Goal: Task Accomplishment & Management: Manage account settings

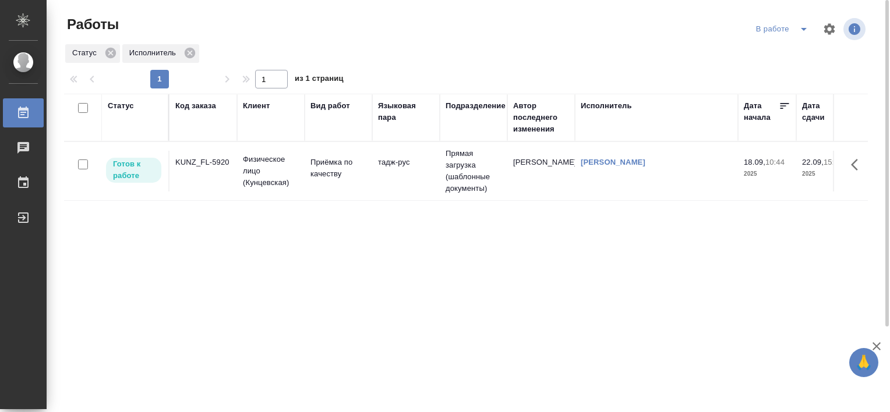
click at [211, 159] on div "KUNZ_FL-5920" at bounding box center [203, 163] width 56 height 12
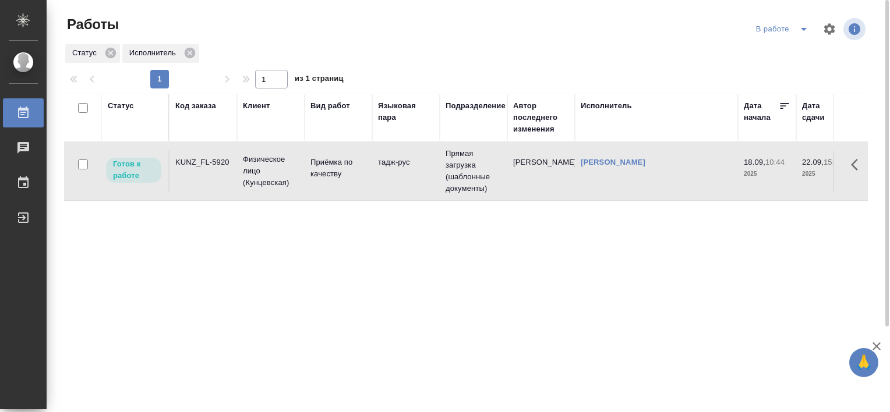
click at [211, 159] on div "KUNZ_FL-5920" at bounding box center [203, 163] width 56 height 12
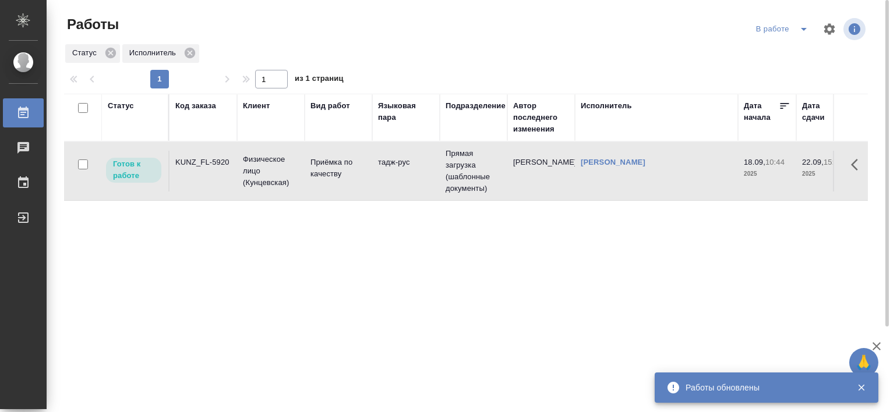
click at [184, 164] on div "KUNZ_FL-5920" at bounding box center [203, 163] width 56 height 12
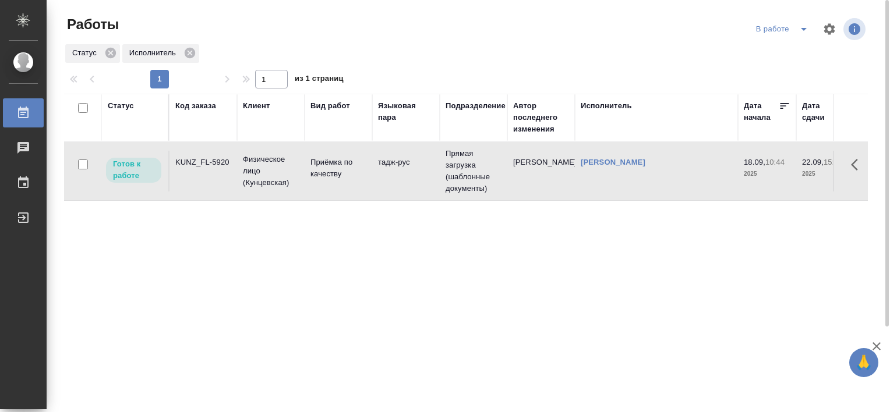
click at [198, 161] on div "KUNZ_FL-5920" at bounding box center [203, 163] width 56 height 12
click at [189, 163] on div "KUNZ_FL-5920" at bounding box center [203, 163] width 56 height 12
click at [214, 164] on div "KUNZ_FL-5920" at bounding box center [203, 163] width 56 height 12
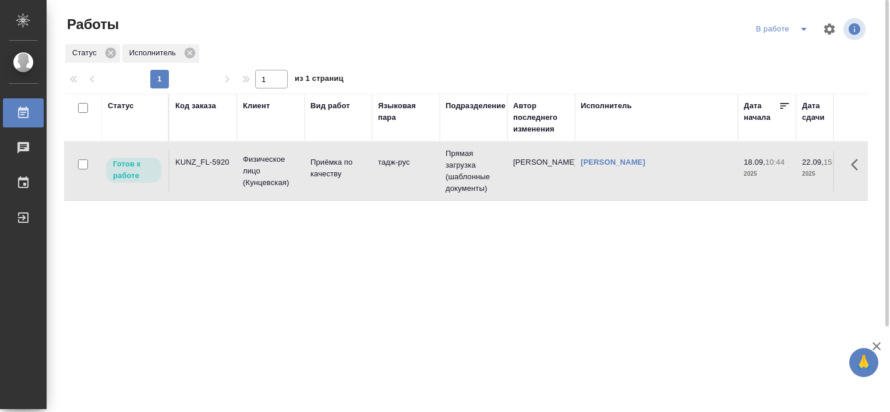
click at [214, 164] on div "KUNZ_FL-5920" at bounding box center [203, 163] width 56 height 12
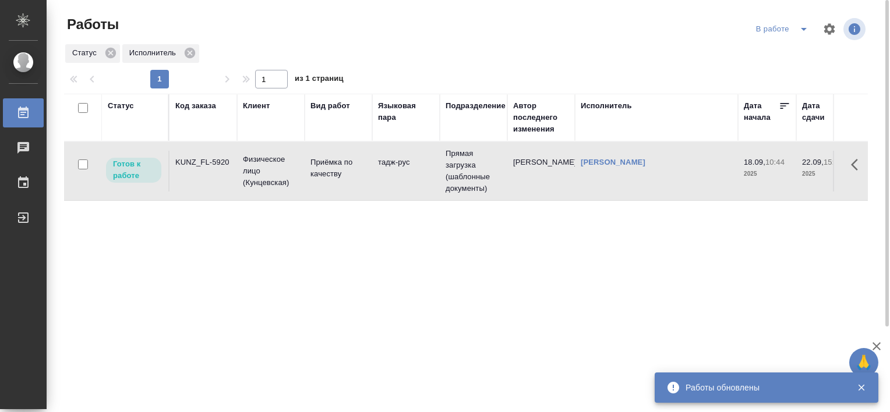
click at [189, 161] on div "KUNZ_FL-5920" at bounding box center [203, 163] width 56 height 12
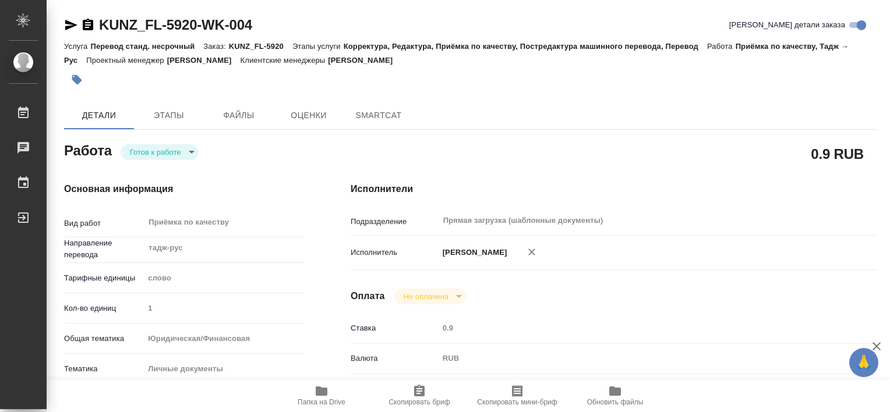
type textarea "x"
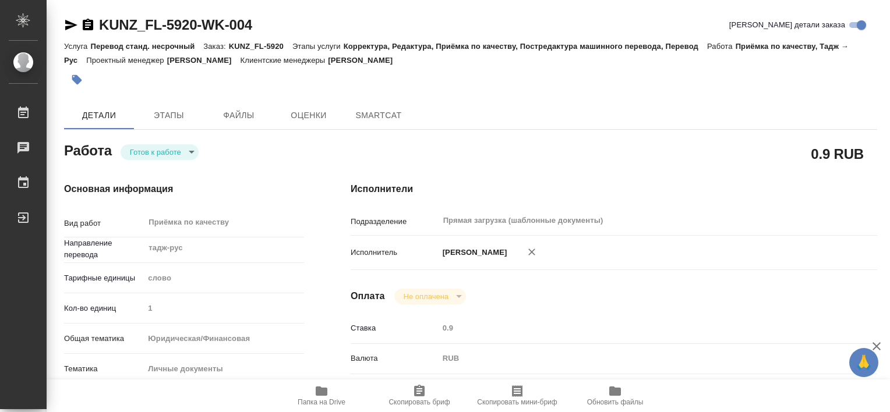
type textarea "x"
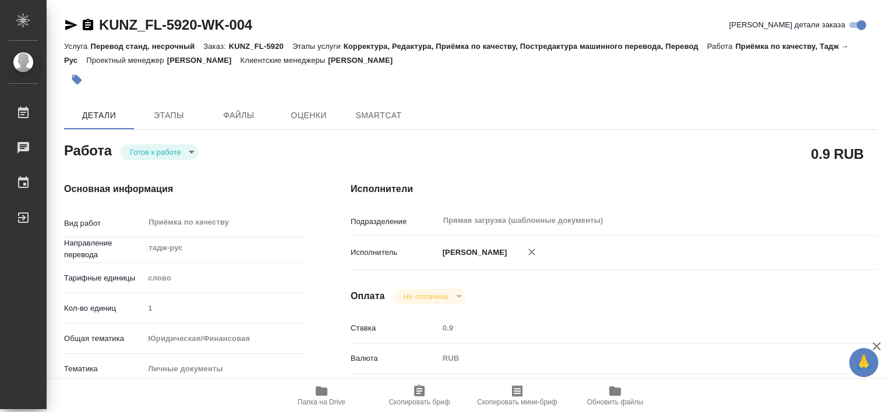
type textarea "x"
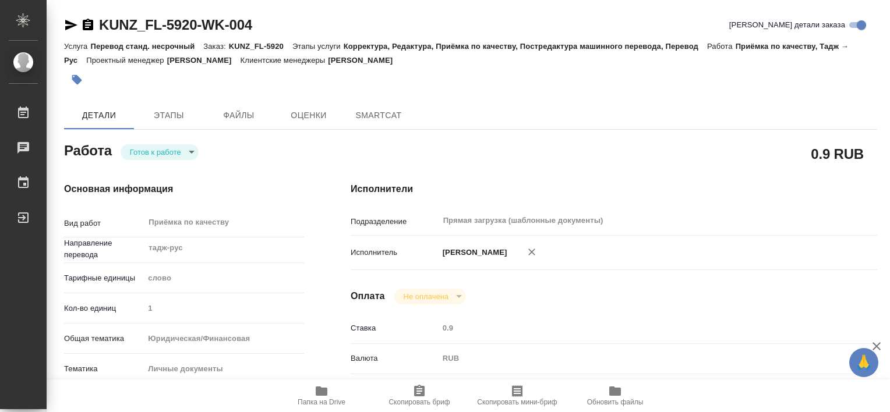
type textarea "x"
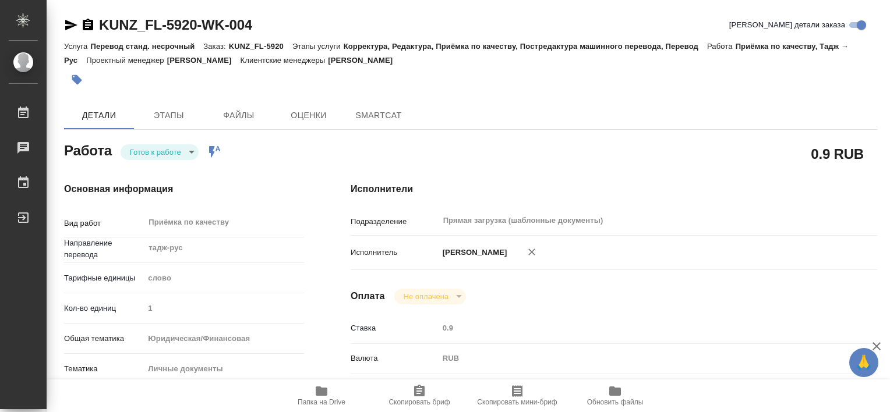
type textarea "x"
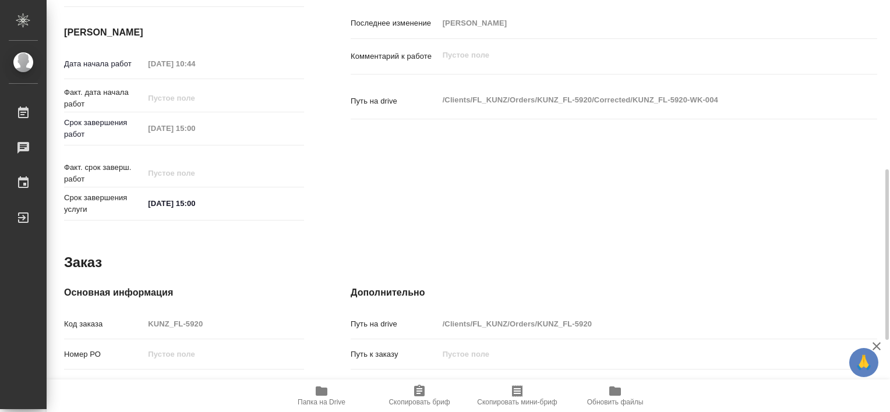
type textarea "x"
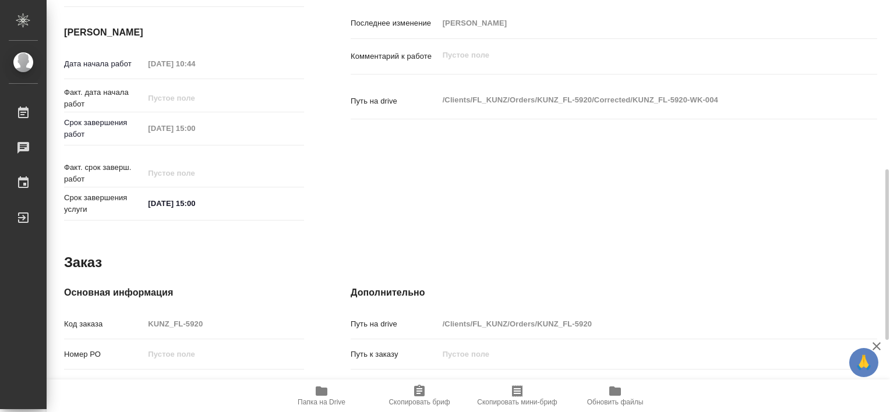
scroll to position [581, 0]
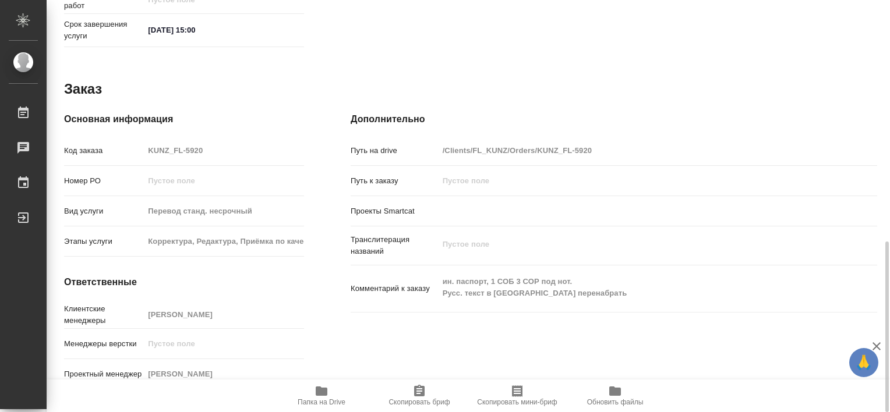
type textarea "x"
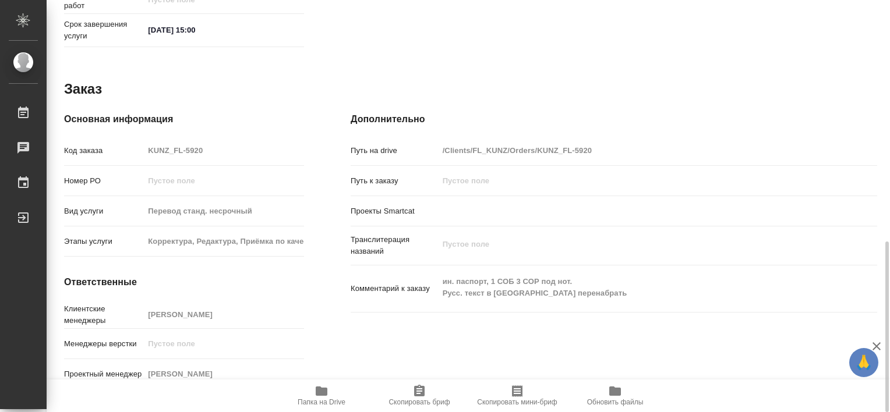
click at [334, 395] on span "Папка на Drive" at bounding box center [321, 395] width 84 height 22
type textarea "x"
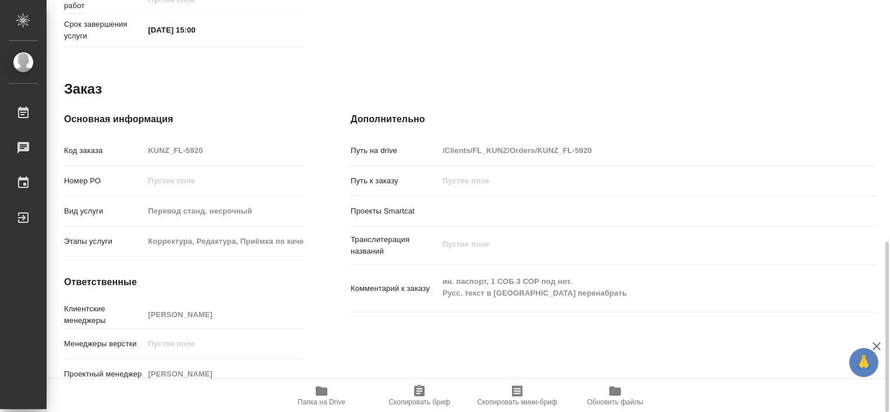
type textarea "x"
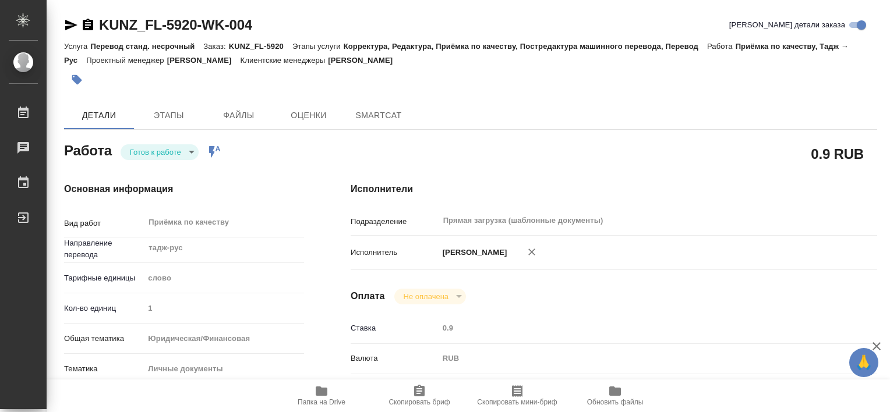
type textarea "x"
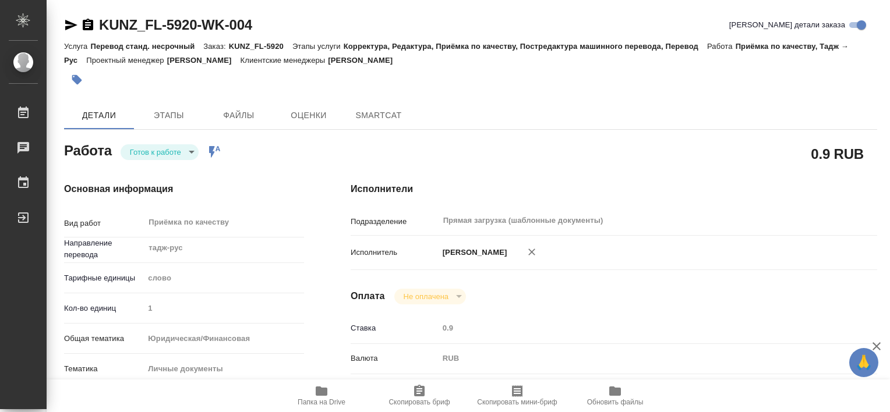
type textarea "x"
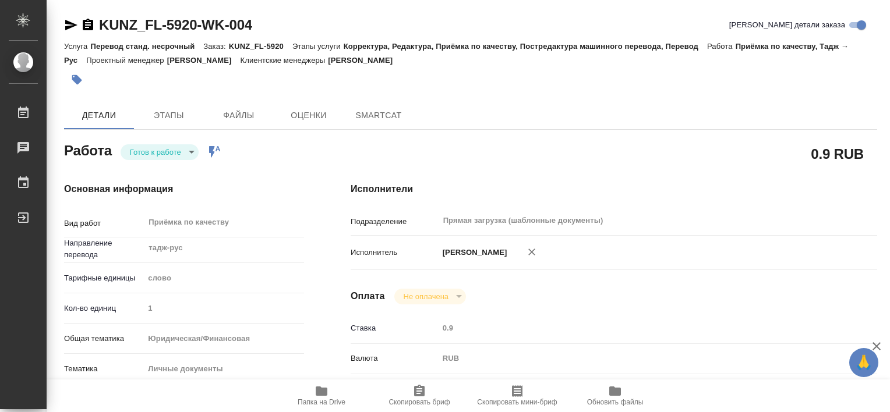
type textarea "x"
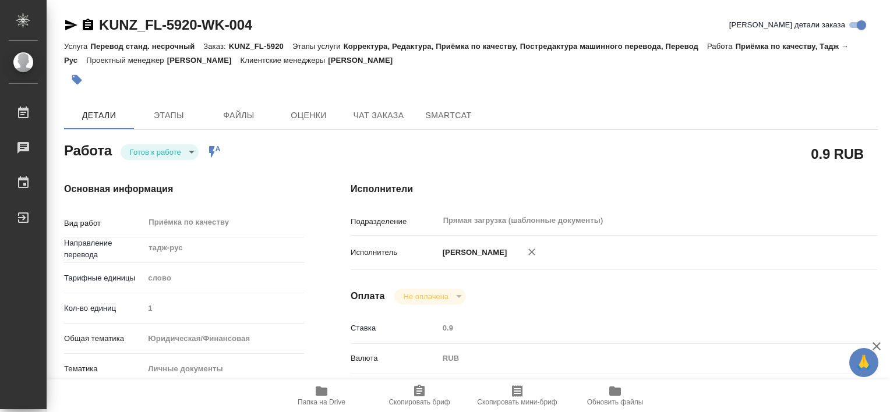
click at [335, 390] on span "Папка на Drive" at bounding box center [321, 395] width 84 height 22
type textarea "x"
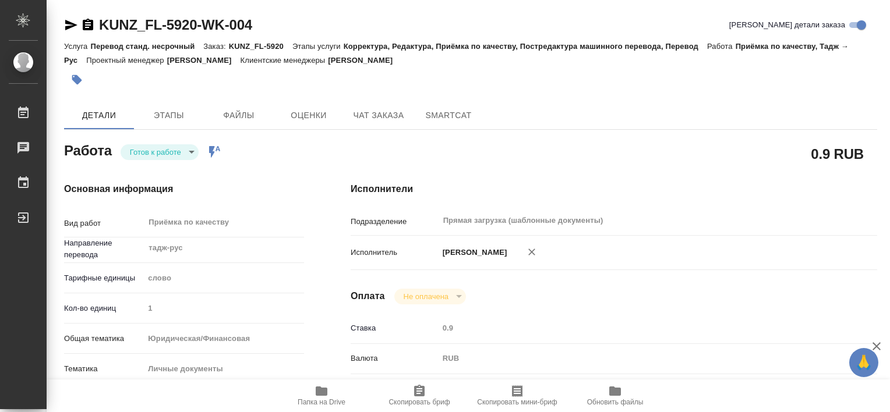
type textarea "x"
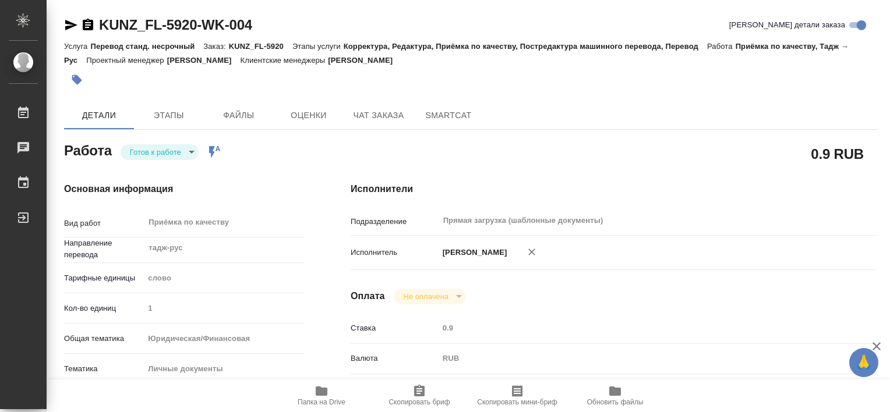
type textarea "x"
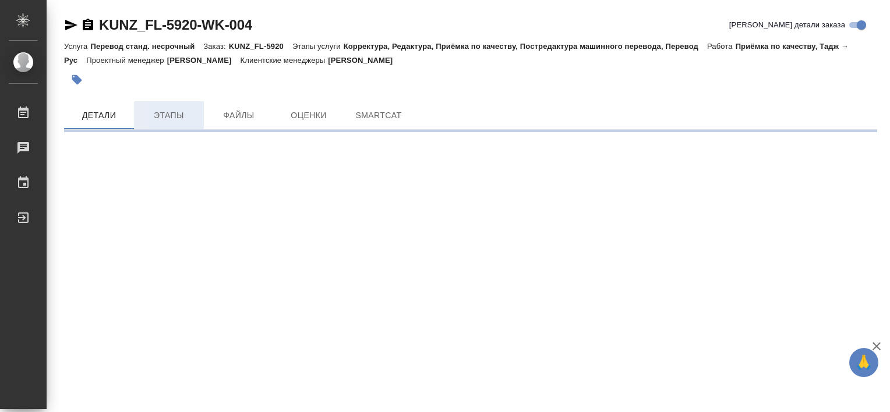
click at [161, 107] on button "Этапы" at bounding box center [169, 115] width 70 height 28
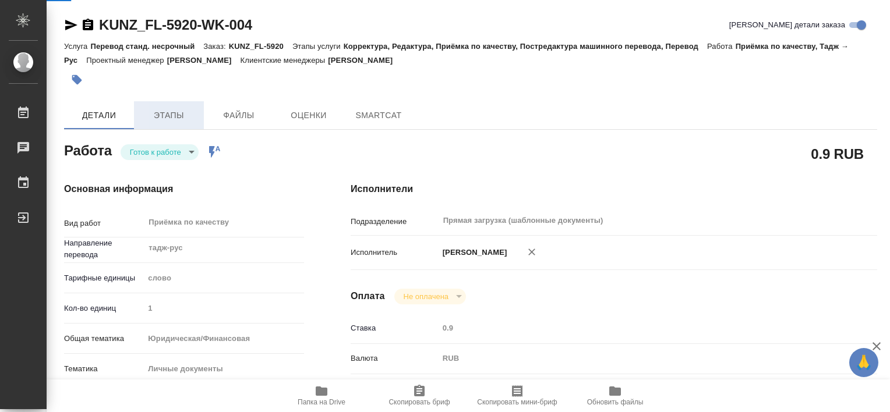
type textarea "x"
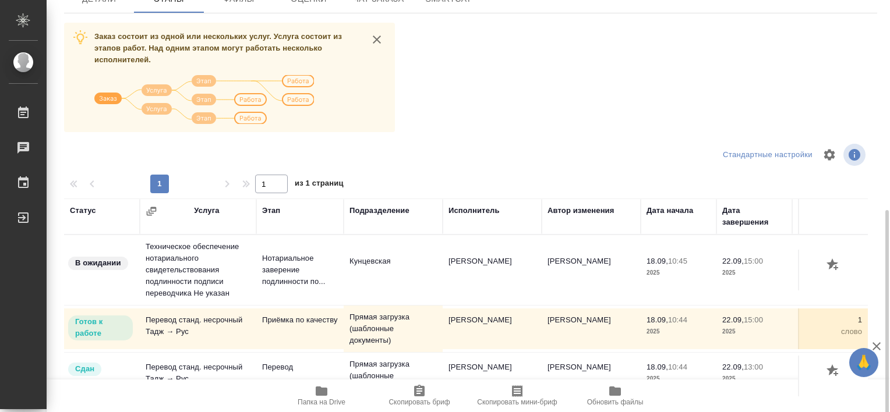
scroll to position [194, 0]
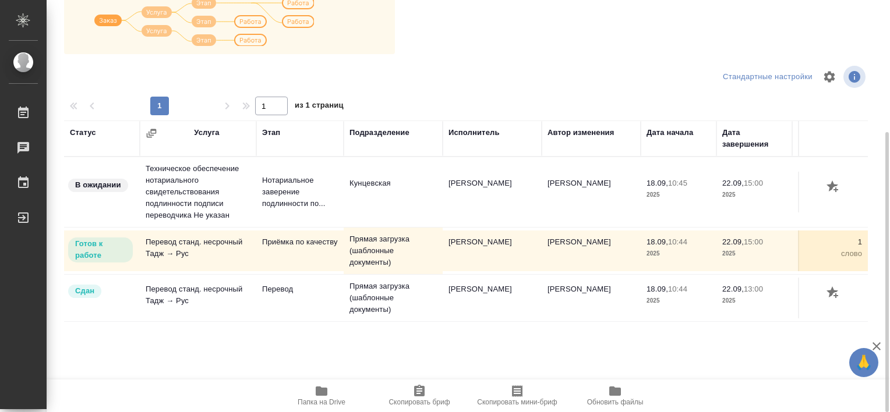
click at [318, 397] on icon "button" at bounding box center [321, 391] width 14 height 14
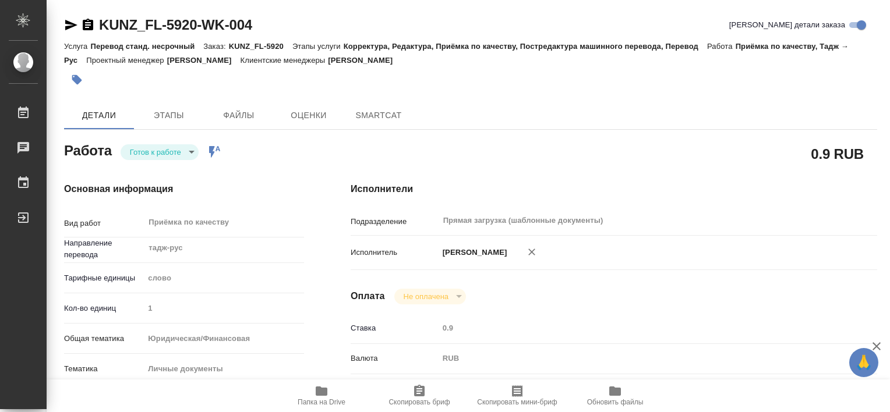
type textarea "x"
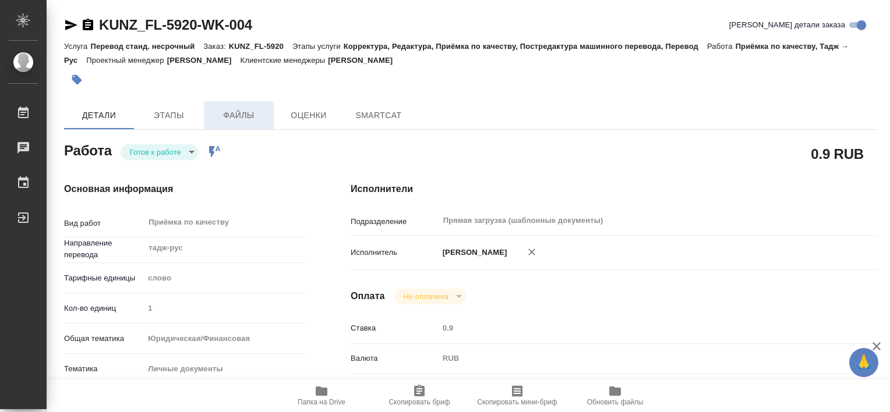
type textarea "x"
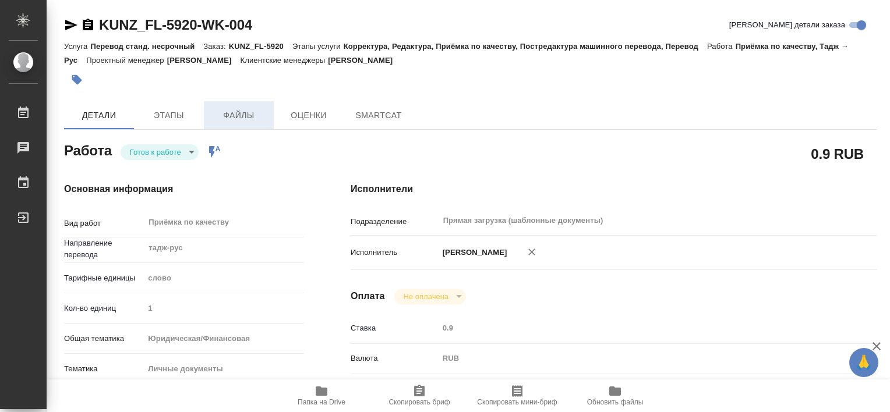
type textarea "x"
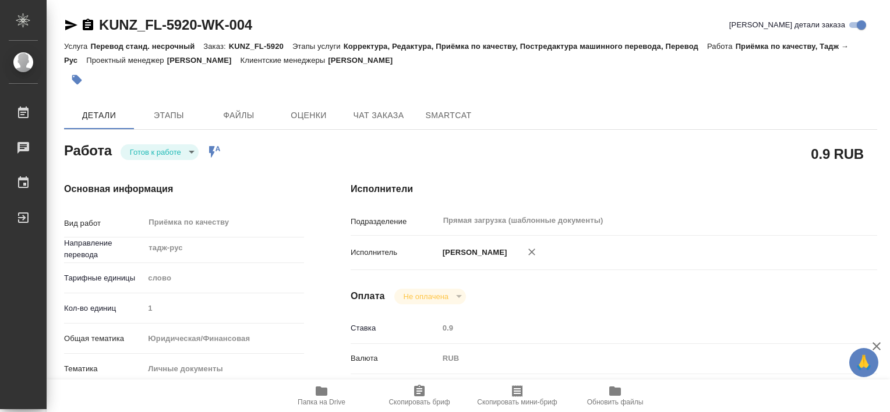
type textarea "x"
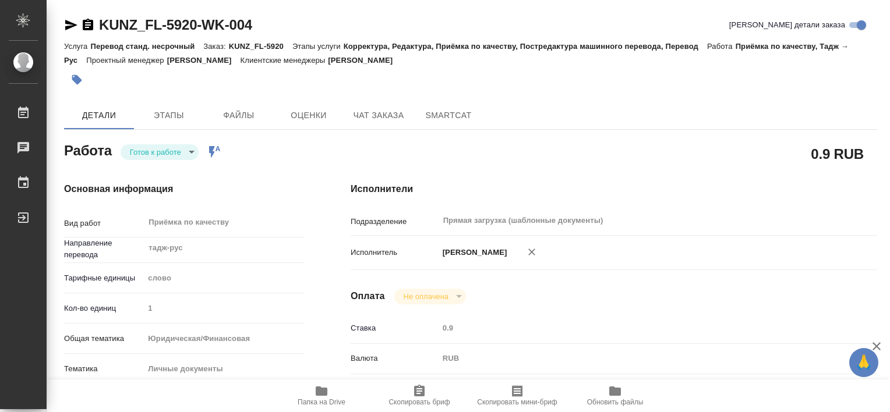
click at [324, 391] on icon "button" at bounding box center [322, 391] width 12 height 9
type textarea "x"
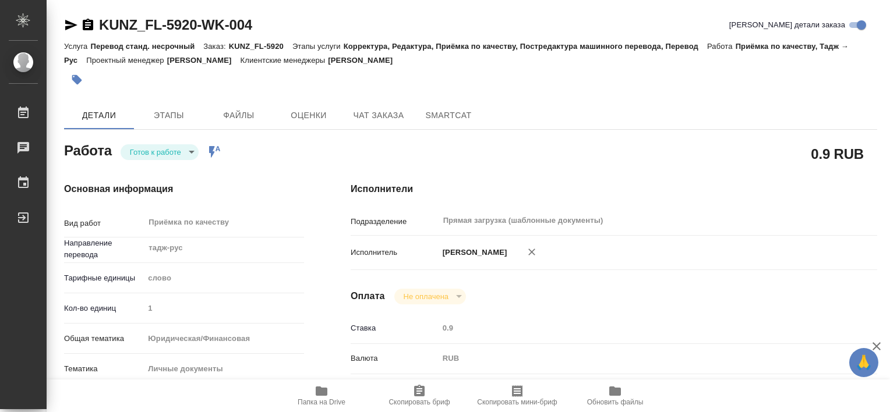
type textarea "x"
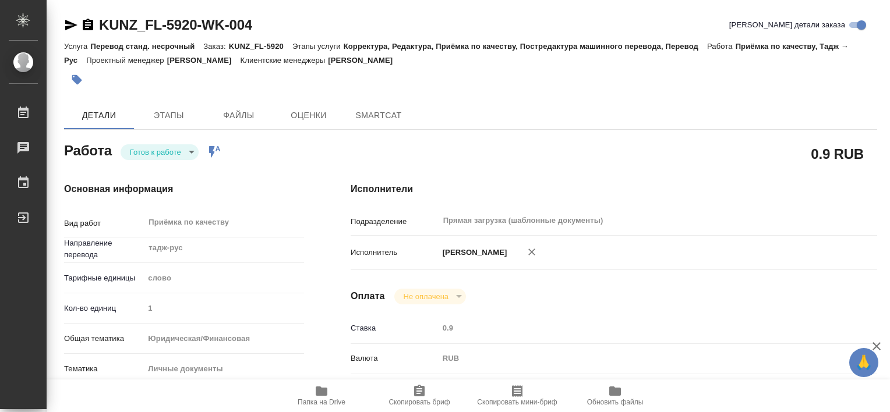
type textarea "x"
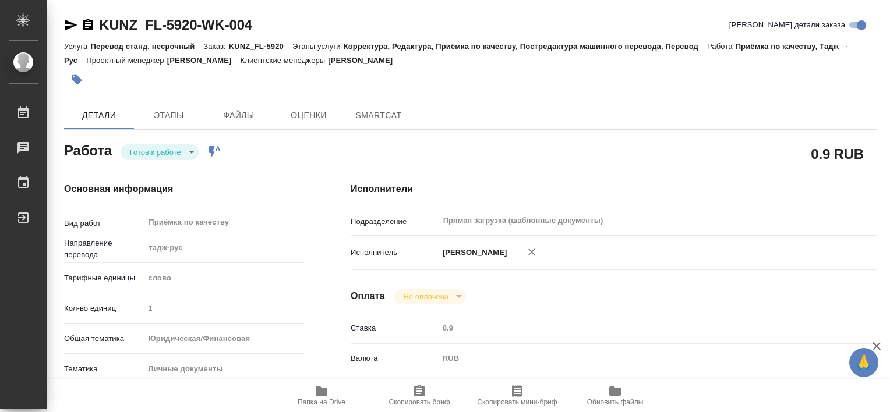
type textarea "x"
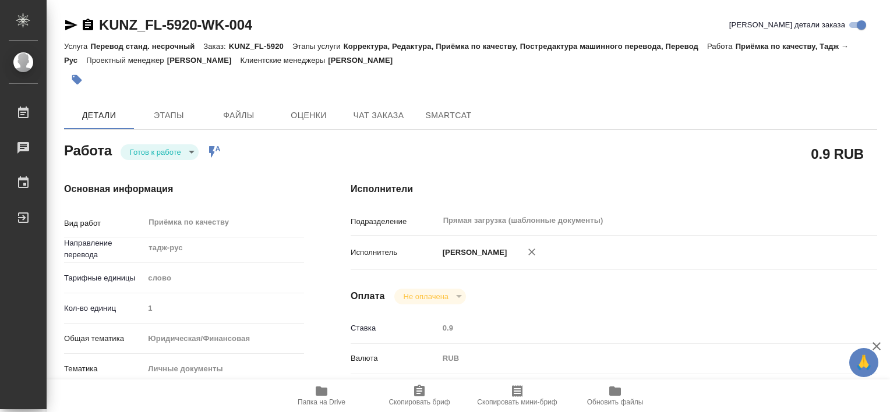
type textarea "x"
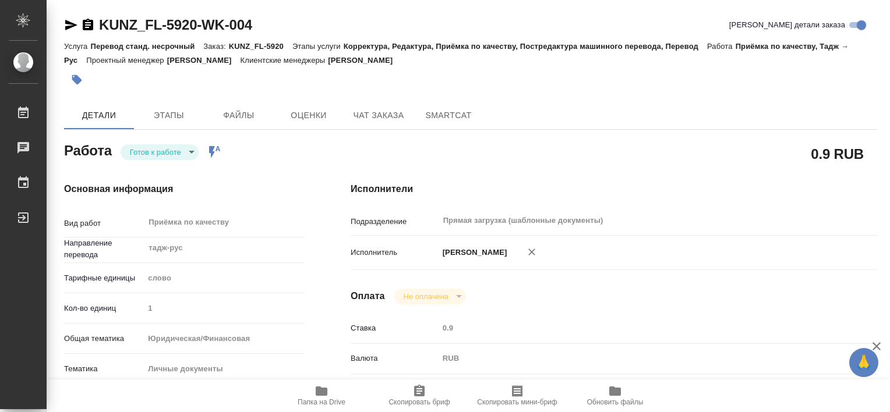
type textarea "x"
click at [318, 392] on icon "button" at bounding box center [322, 391] width 12 height 9
click at [333, 394] on span "Папка на Drive" at bounding box center [321, 395] width 84 height 22
click at [324, 394] on icon "button" at bounding box center [322, 391] width 12 height 9
click at [330, 391] on span "Папка на Drive" at bounding box center [321, 395] width 84 height 22
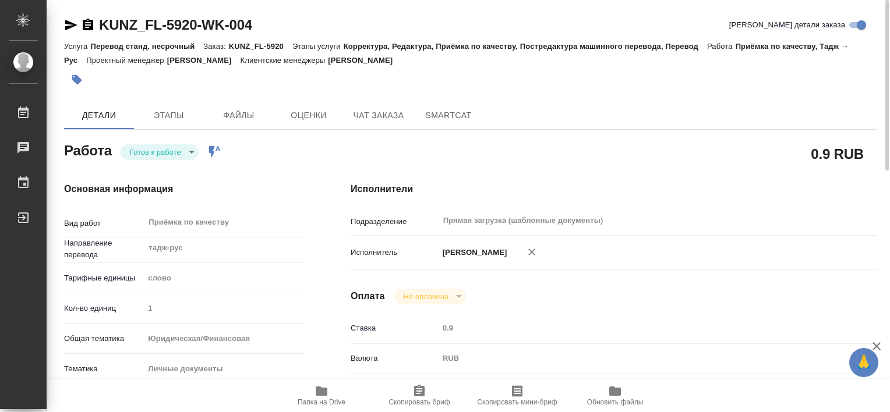
drag, startPoint x: 324, startPoint y: 59, endPoint x: 394, endPoint y: 55, distance: 69.4
click at [394, 55] on div "Услуга Перевод станд. несрочный Заказ: KUNZ_FL-5920 Этапы услуги Корректура, Ре…" at bounding box center [470, 53] width 813 height 28
drag, startPoint x: 394, startPoint y: 55, endPoint x: 378, endPoint y: 67, distance: 19.9
drag, startPoint x: 378, startPoint y: 67, endPoint x: 318, endPoint y: 92, distance: 65.0
click at [318, 92] on div at bounding box center [335, 80] width 542 height 26
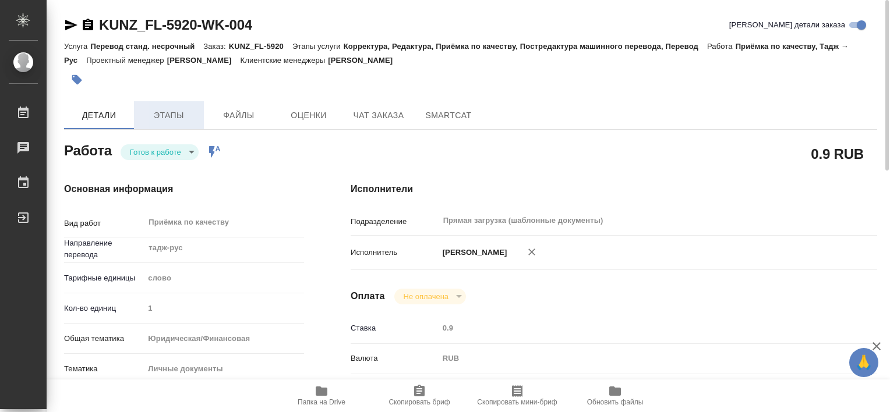
click at [187, 109] on span "Этапы" at bounding box center [169, 115] width 56 height 15
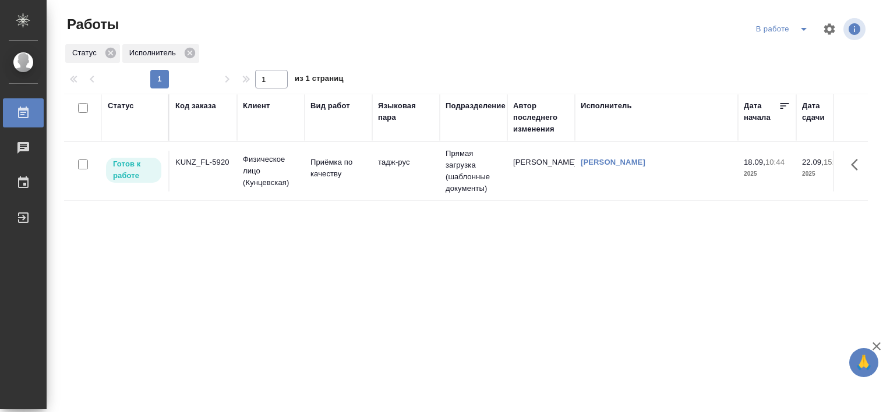
click at [210, 161] on div "KUNZ_FL-5920" at bounding box center [203, 163] width 56 height 12
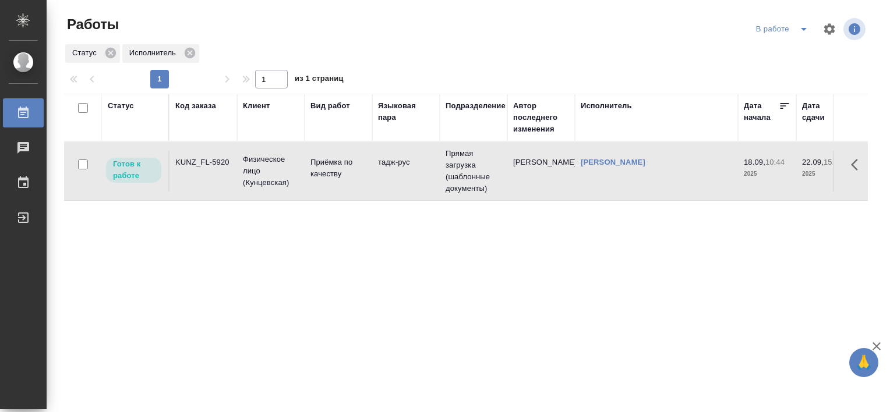
click at [210, 161] on div "KUNZ_FL-5920" at bounding box center [203, 163] width 56 height 12
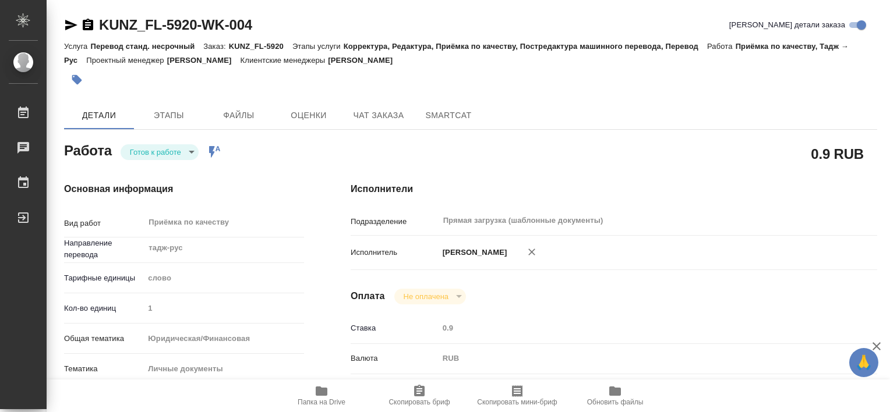
type textarea "x"
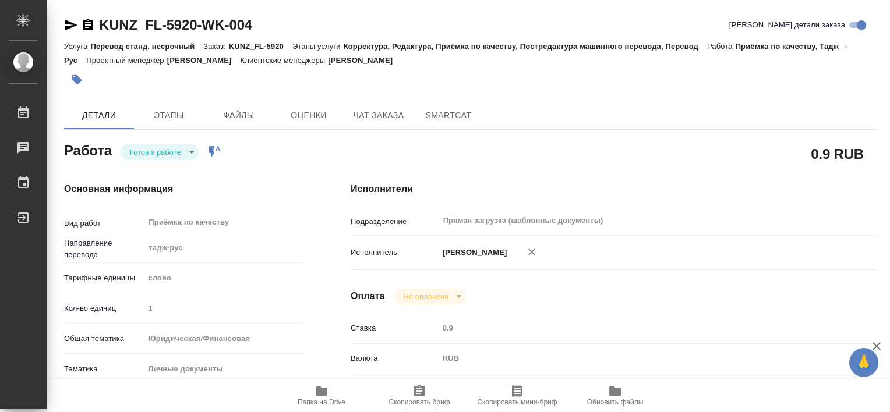
type textarea "x"
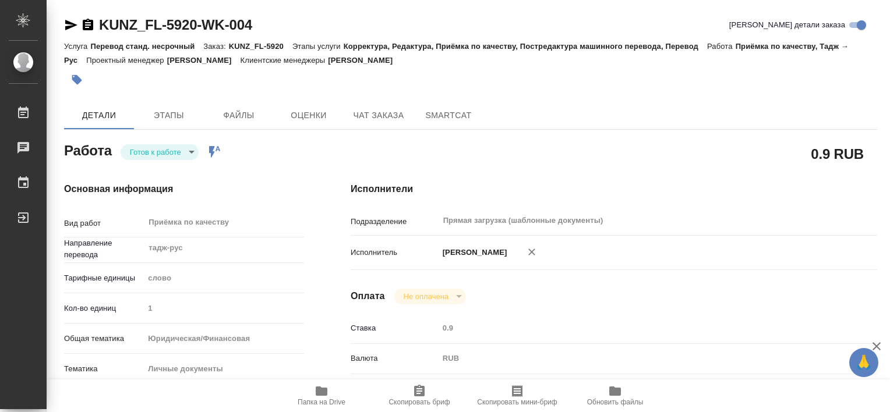
type textarea "x"
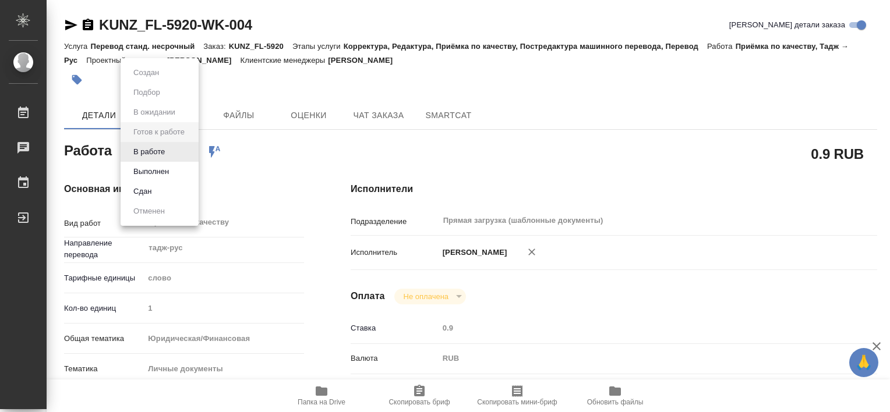
click at [184, 151] on body "🙏 .cls-1 fill:#fff; AWATERA [PERSON_NAME] Работы 0 Чаты График Выйти KUNZ_FL-59…" at bounding box center [445, 206] width 890 height 412
type textarea "x"
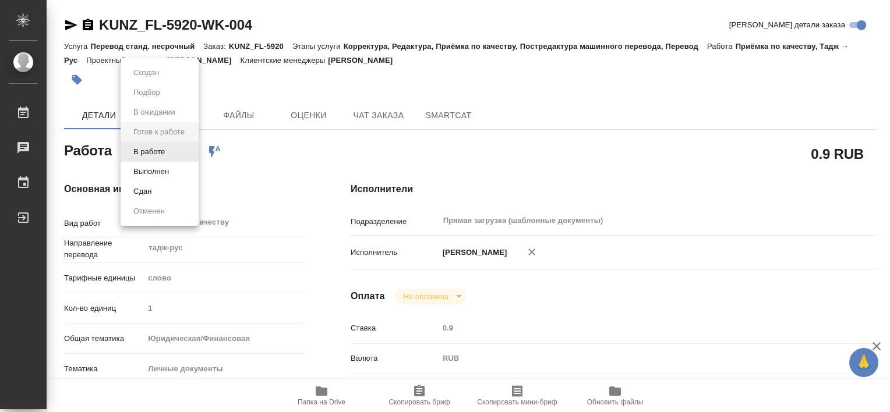
type textarea "x"
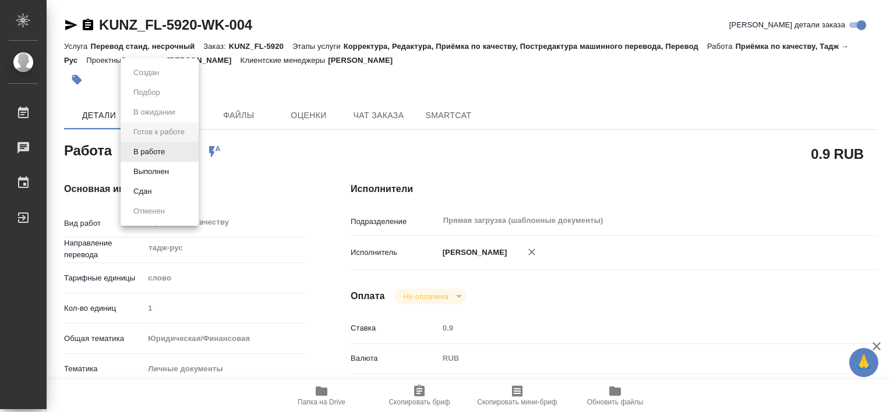
type textarea "x"
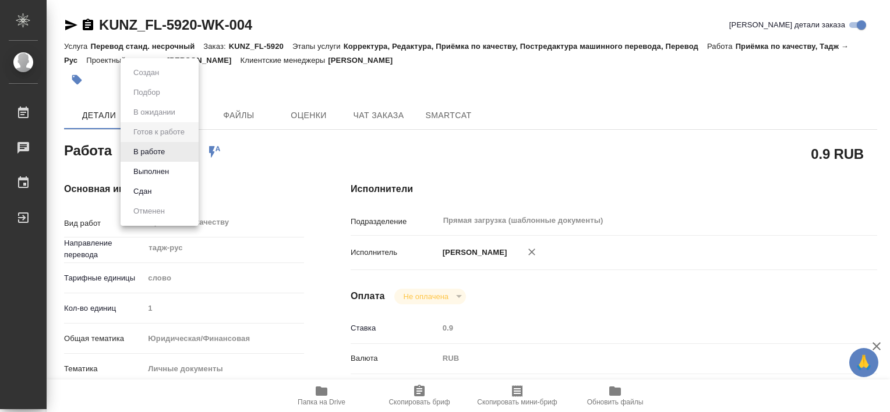
type textarea "x"
click at [176, 165] on li "Выполнен" at bounding box center [160, 172] width 78 height 20
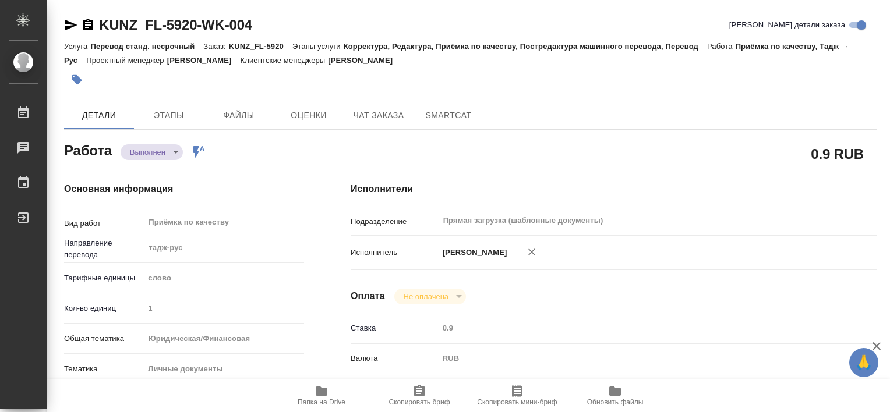
type textarea "x"
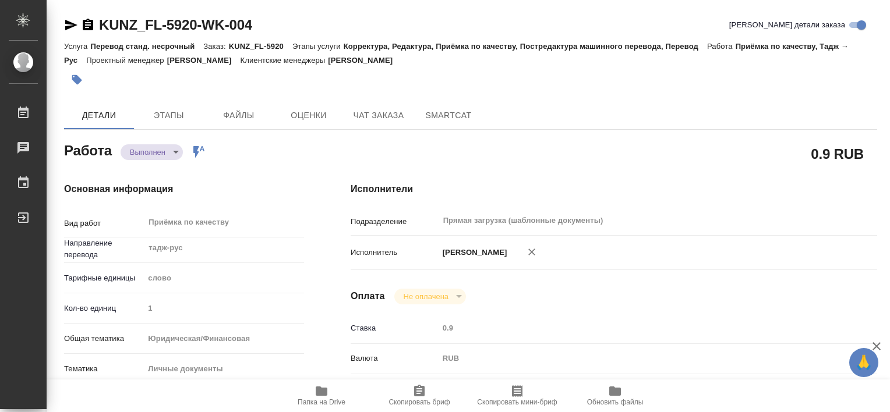
type textarea "x"
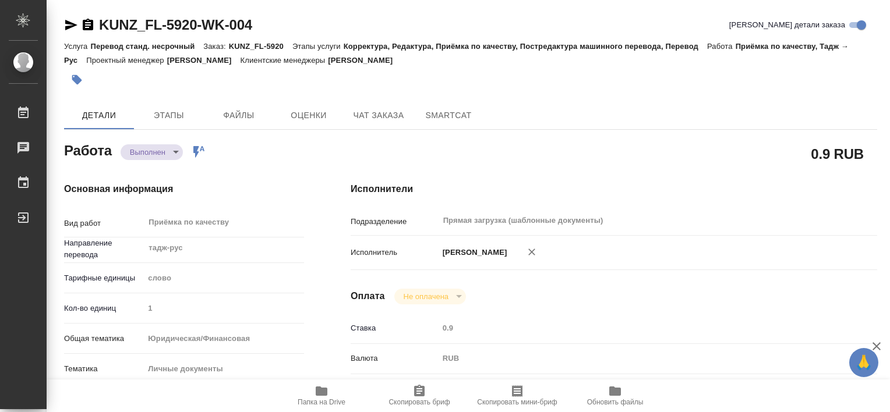
type textarea "x"
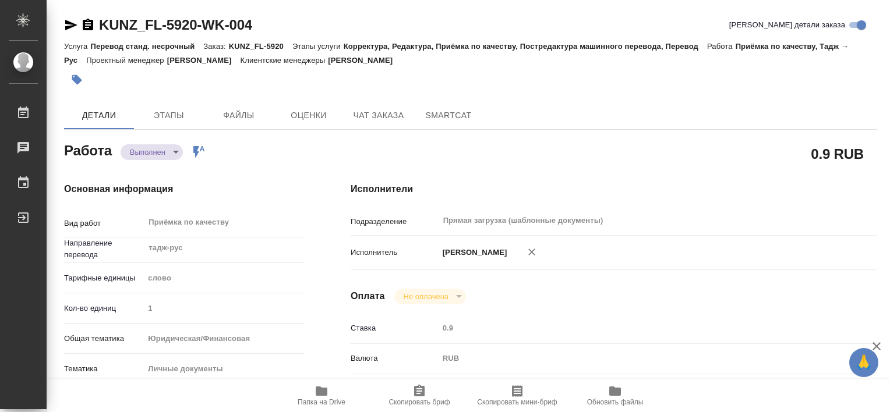
type textarea "x"
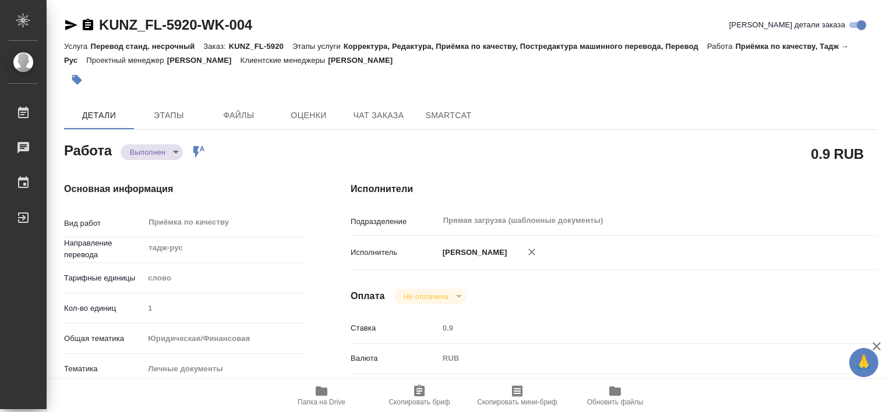
click at [82, 79] on icon "button" at bounding box center [77, 80] width 12 height 12
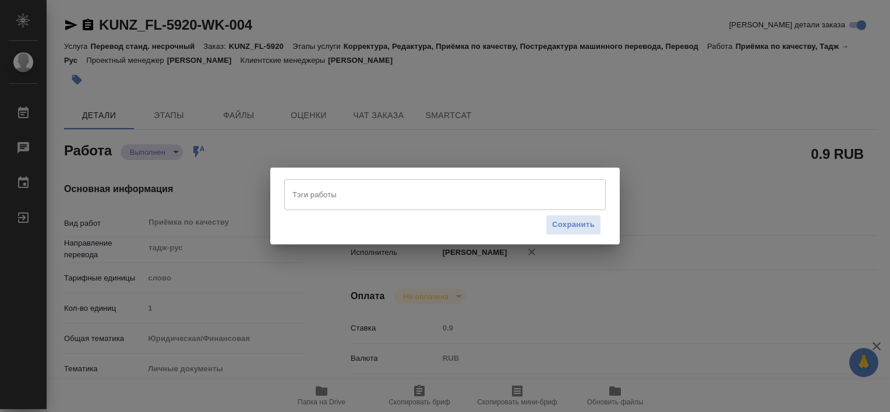
click at [503, 204] on input "Тэги работы" at bounding box center [433, 195] width 289 height 20
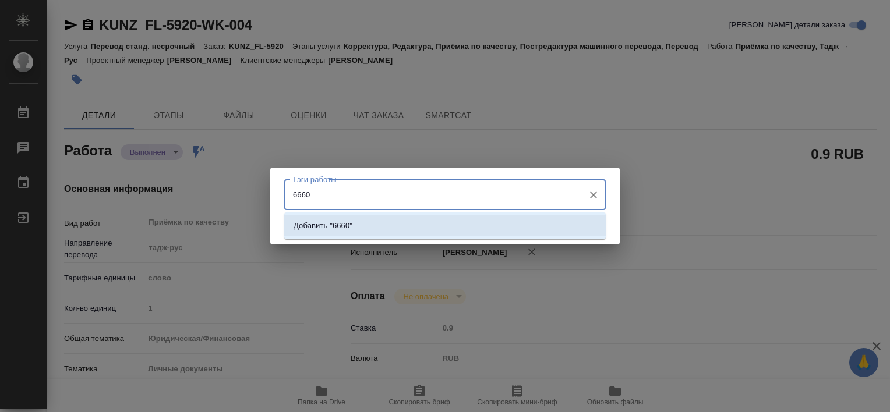
type input "6660"
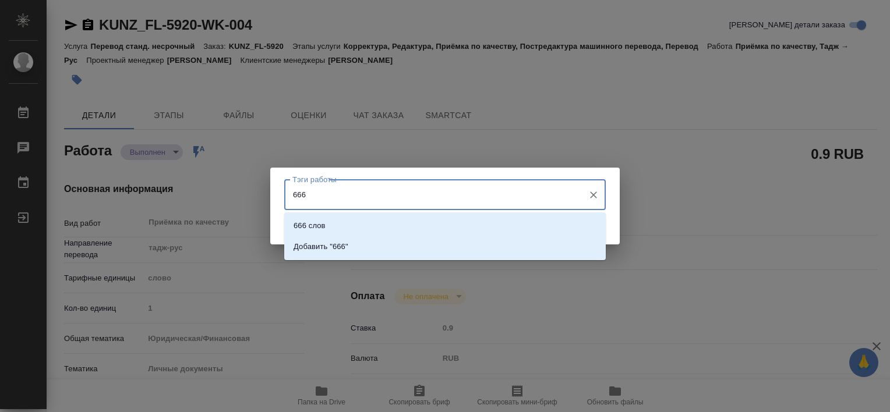
type input "6660"
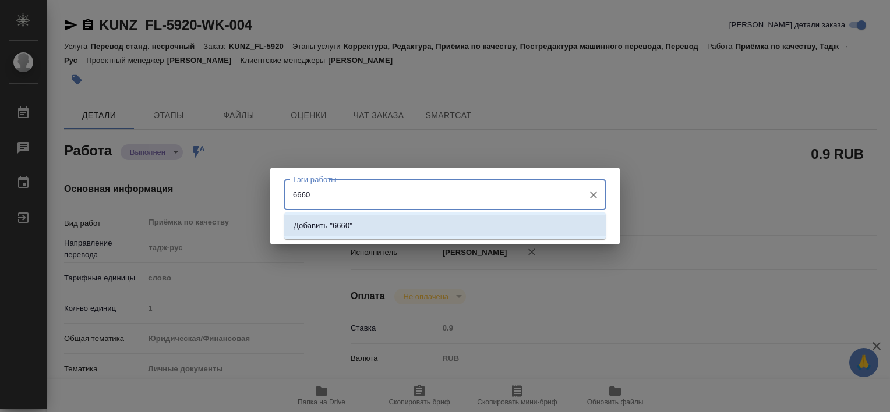
click at [384, 219] on li "Добавить "6660"" at bounding box center [444, 225] width 321 height 21
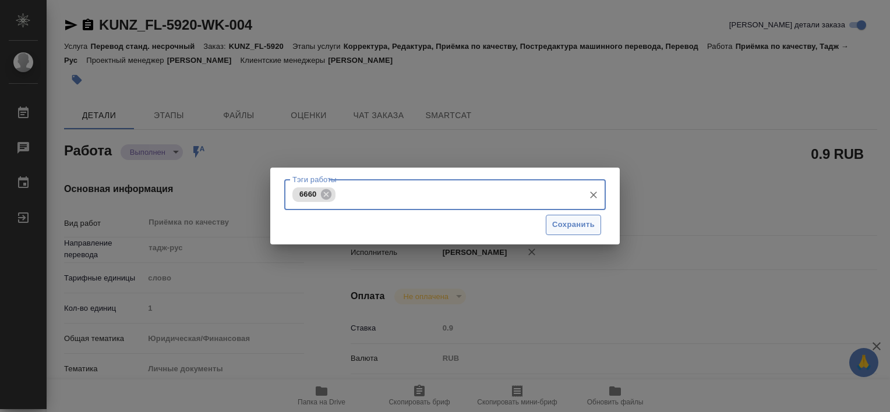
click at [590, 230] on span "Сохранить" at bounding box center [573, 224] width 43 height 13
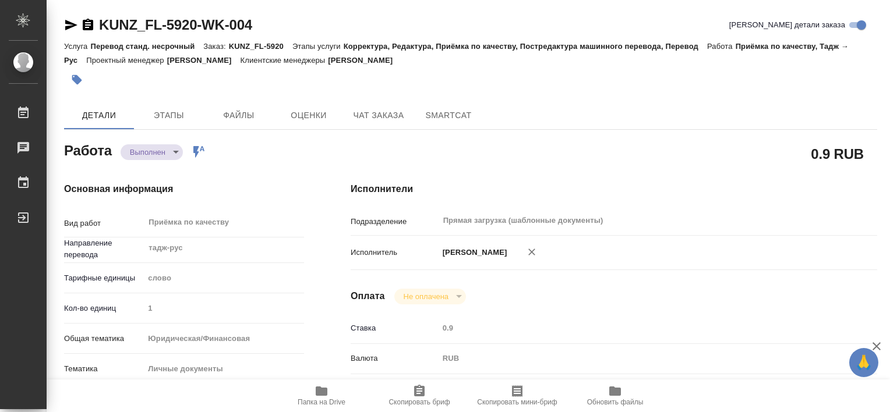
type input "completed"
type textarea "Приёмка по качеству"
type textarea "x"
type input "тадж-рус"
type input "5a8b1489cc6b4906c91bfd90"
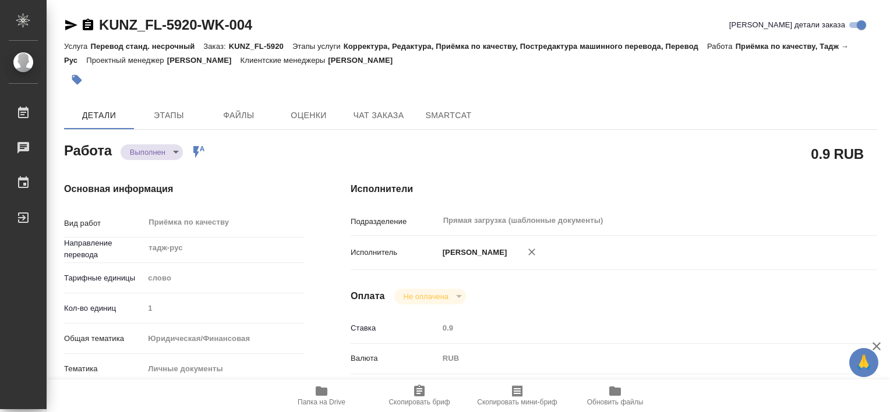
type input "1"
type input "yr-fn"
type input "5a8b8b956a9677013d343cfe"
checkbox input "true"
type input "[DATE] 10:44"
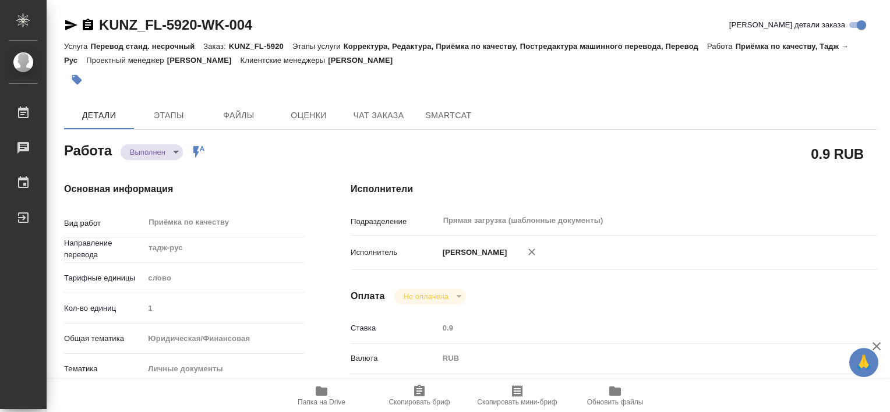
type input "[DATE] 15:00"
type input "[DATE] 14:42"
type input "[DATE] 15:00"
type input "Прямая загрузка (шаблонные документы)"
type input "notPayed"
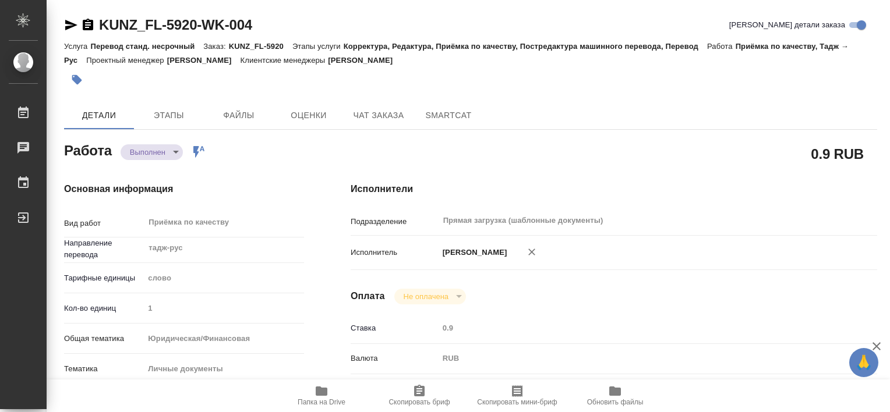
type input "0.9"
type input "RUB"
type input "[PERSON_NAME]"
type textarea "x"
type textarea "/Clients/FL_KUNZ/Orders/KUNZ_FL-5920/Corrected/KUNZ_FL-5920-WK-004"
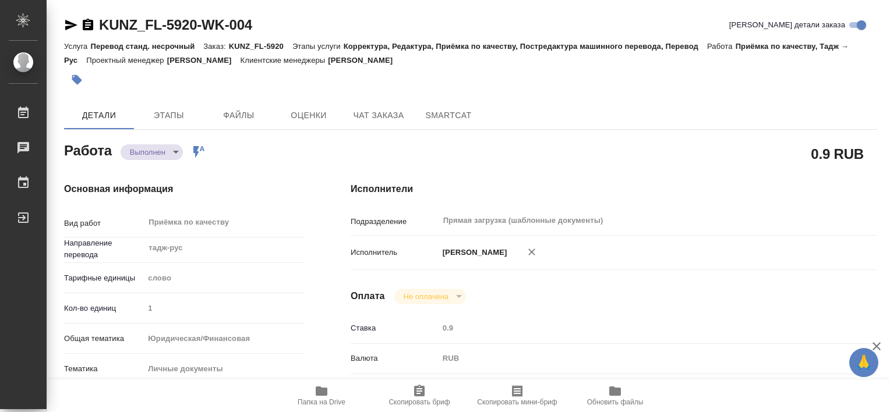
type textarea "x"
type input "KUNZ_FL-5920"
type input "Перевод станд. несрочный"
type input "Корректура, Редактура, Приёмка по качеству, Постредактура машинного перевода, П…"
type input "[PERSON_NAME]"
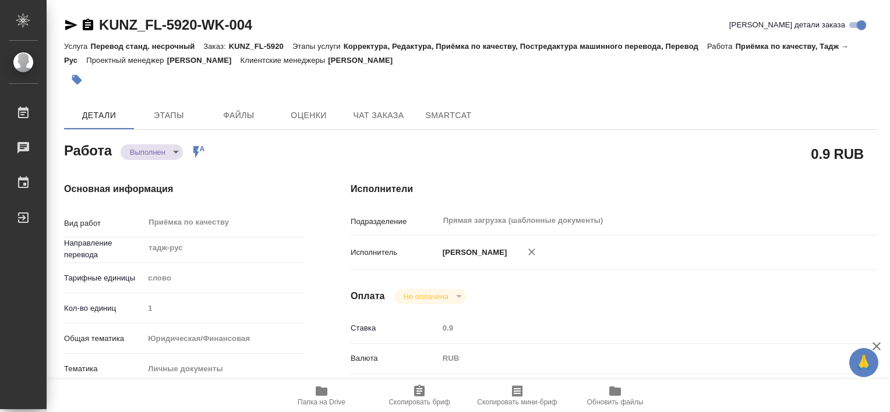
type input "/Clients/FL_KUNZ/Orders/KUNZ_FL-5920"
type textarea "x"
type textarea "ин. паспорт, 1 СОБ 3 СОР под нот. Русс. текст в [GEOGRAPHIC_DATA] перенабрать"
type textarea "x"
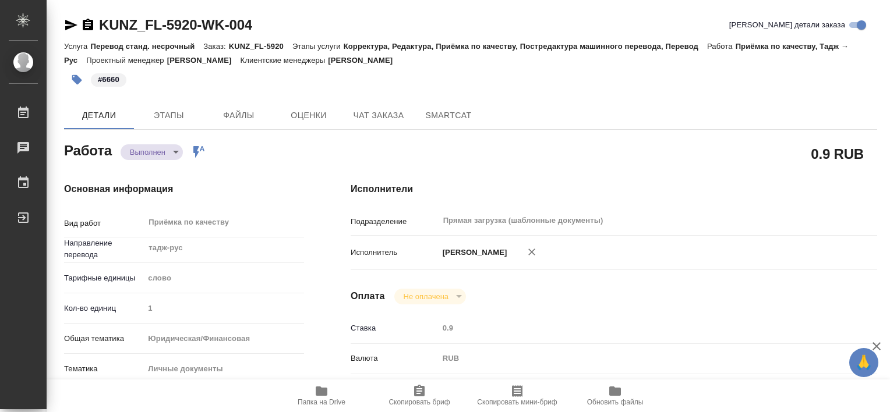
type textarea "x"
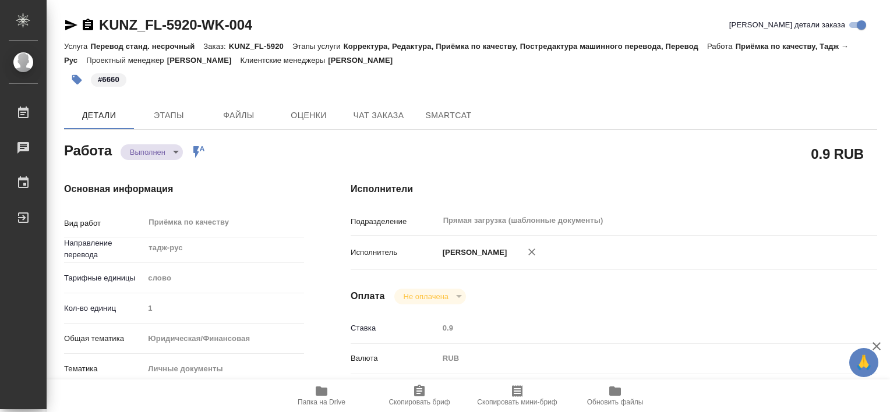
type textarea "x"
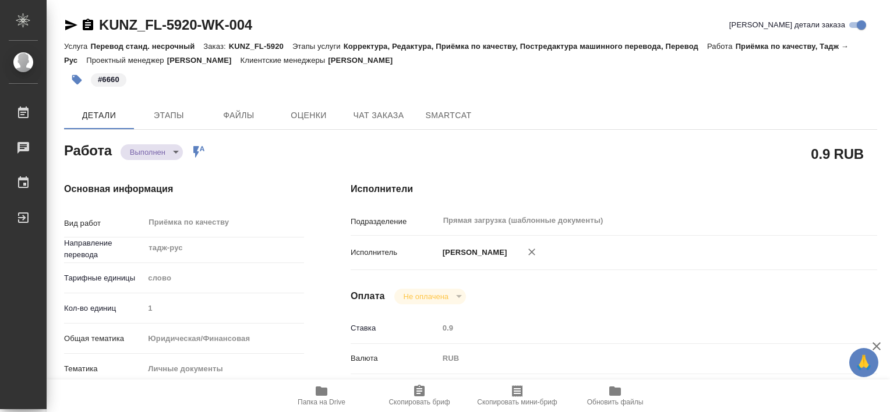
type textarea "x"
